Goal: Check status

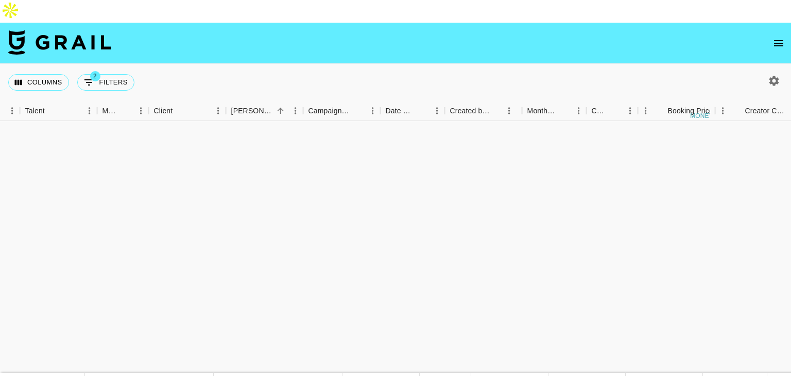
scroll to position [1587, 322]
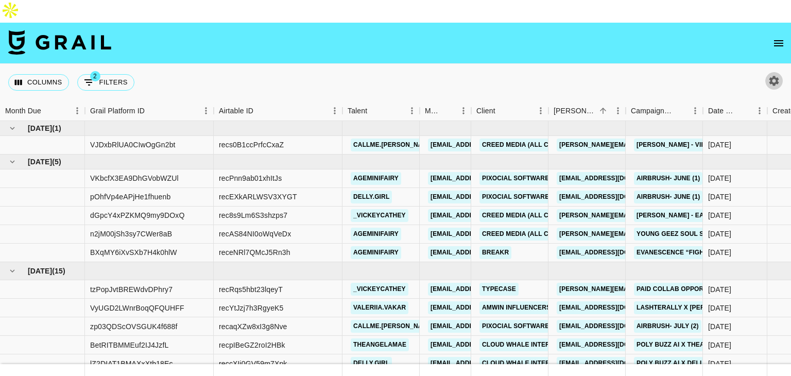
click at [772, 72] on button "button" at bounding box center [773, 80] width 17 height 17
select select "[DATE]"
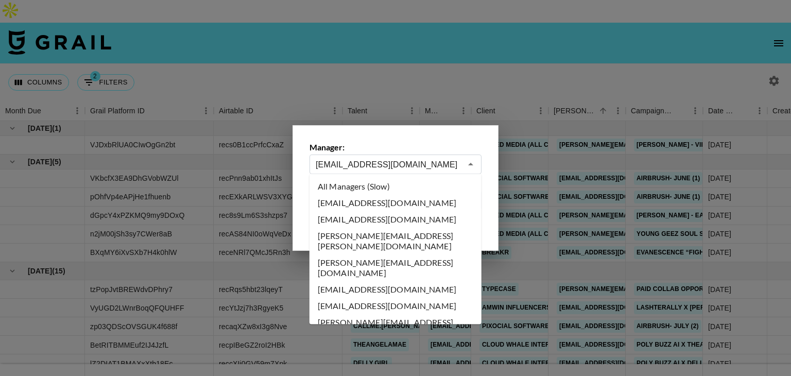
click at [383, 161] on input "[EMAIL_ADDRESS][DOMAIN_NAME]" at bounding box center [389, 165] width 146 height 12
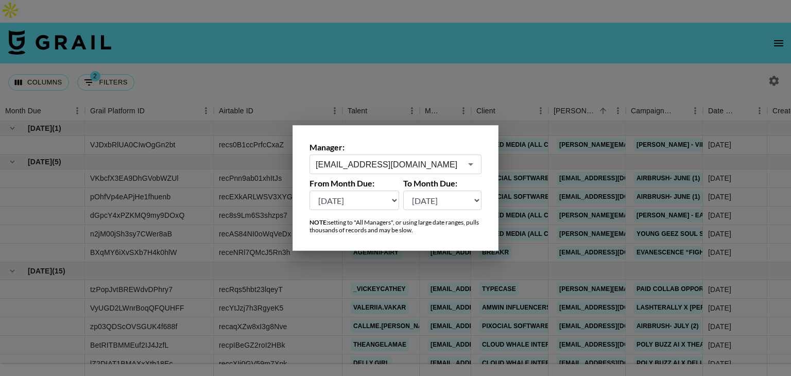
click at [521, 38] on div at bounding box center [395, 188] width 791 height 376
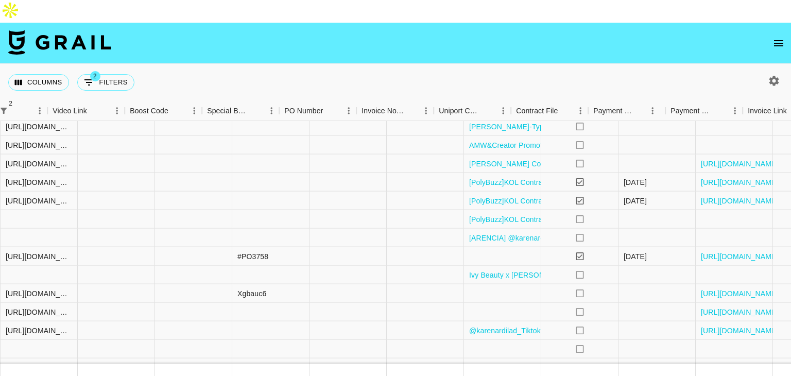
scroll to position [163, 1402]
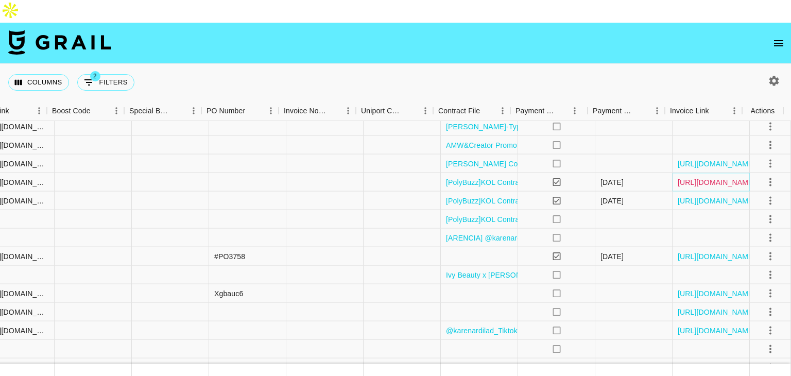
click at [680, 177] on link "[URL][DOMAIN_NAME]" at bounding box center [716, 182] width 78 height 10
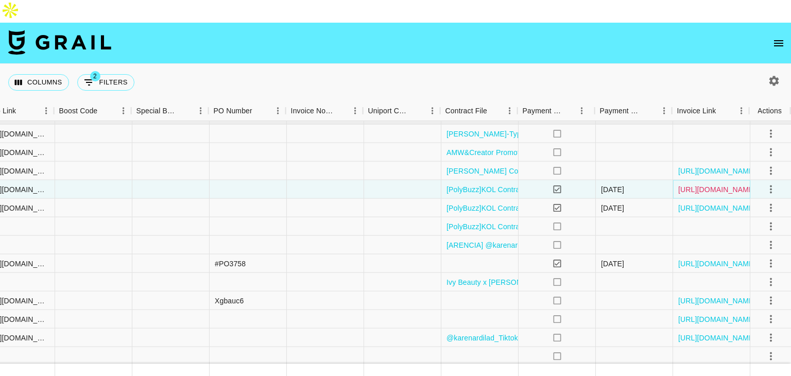
scroll to position [155, 1402]
click at [688, 165] on link "[URL][DOMAIN_NAME]" at bounding box center [716, 170] width 78 height 10
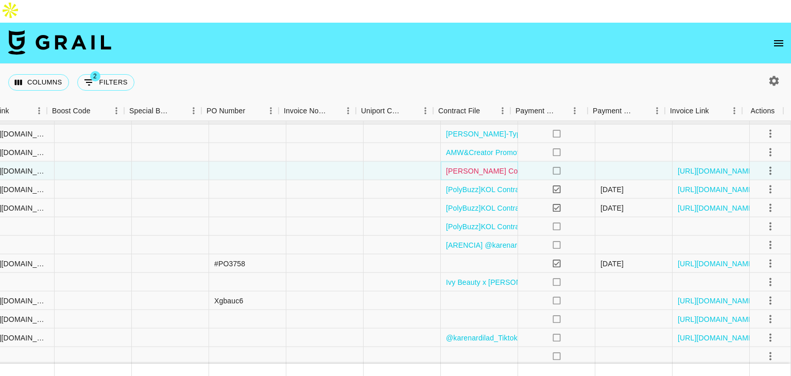
click at [478, 165] on link "[PERSON_NAME] Collaboration details.pdf" at bounding box center [517, 170] width 142 height 10
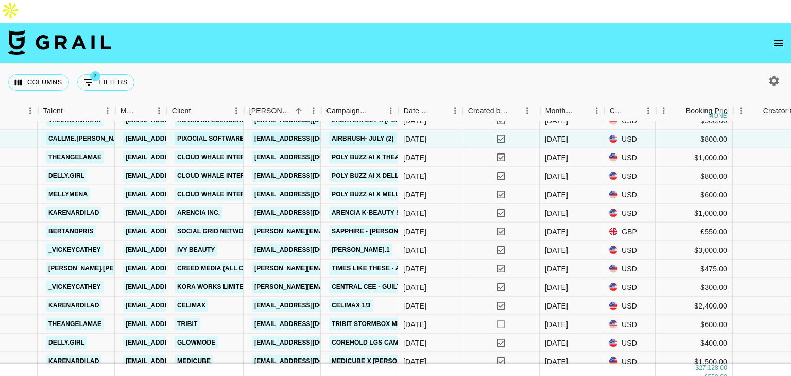
scroll to position [188, 304]
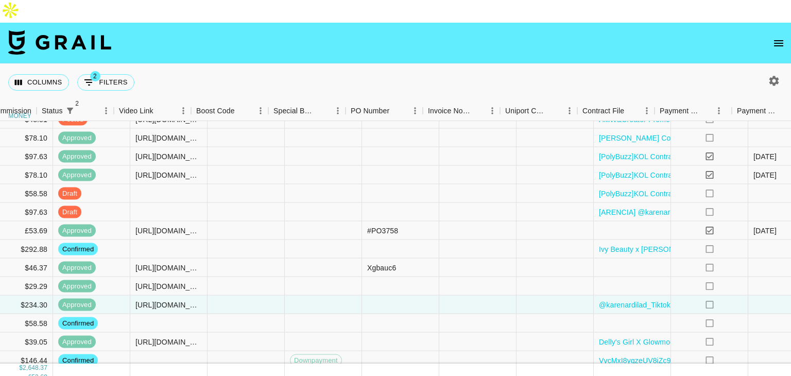
scroll to position [188, 1402]
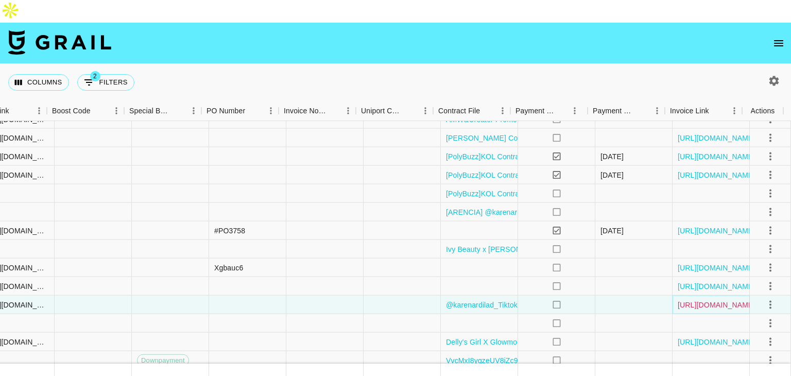
click at [677, 299] on link "[URL][DOMAIN_NAME]" at bounding box center [716, 304] width 78 height 10
